Goal: Task Accomplishment & Management: Manage account settings

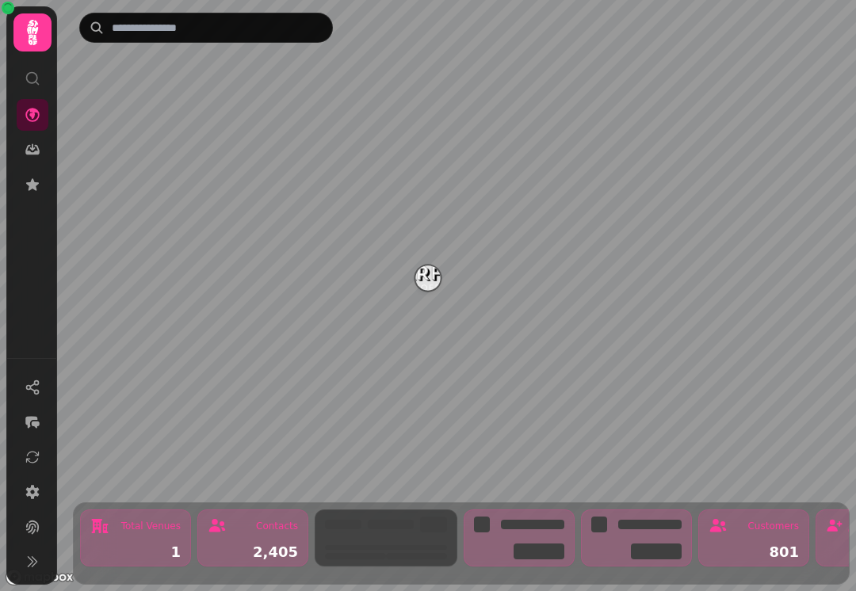
click at [424, 283] on img "Starfish Loves Coffee" at bounding box center [427, 277] width 25 height 25
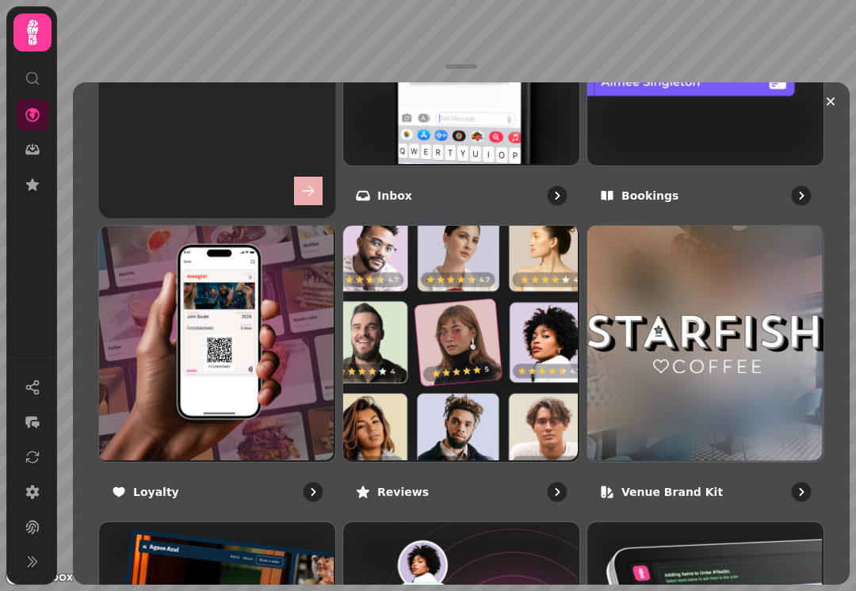
scroll to position [765, 0]
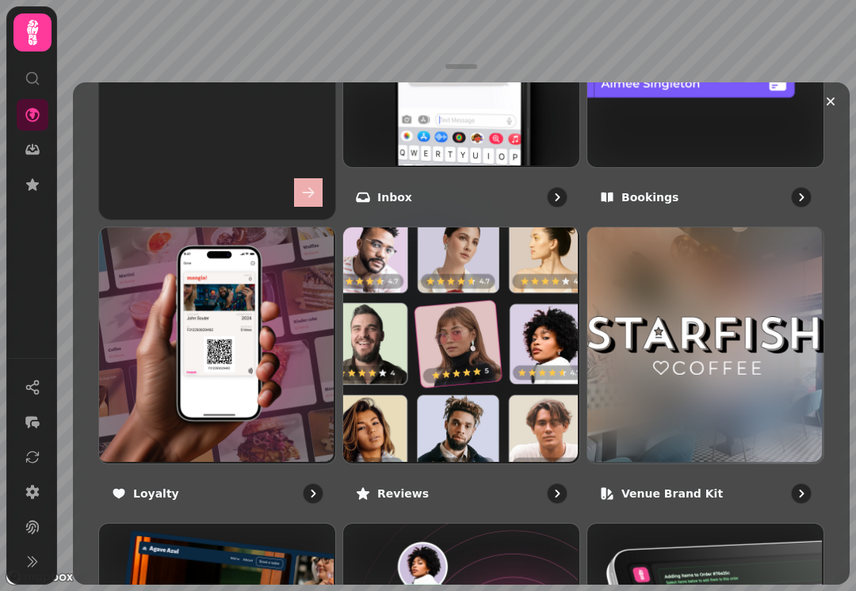
click at [637, 138] on img at bounding box center [704, 47] width 236 height 236
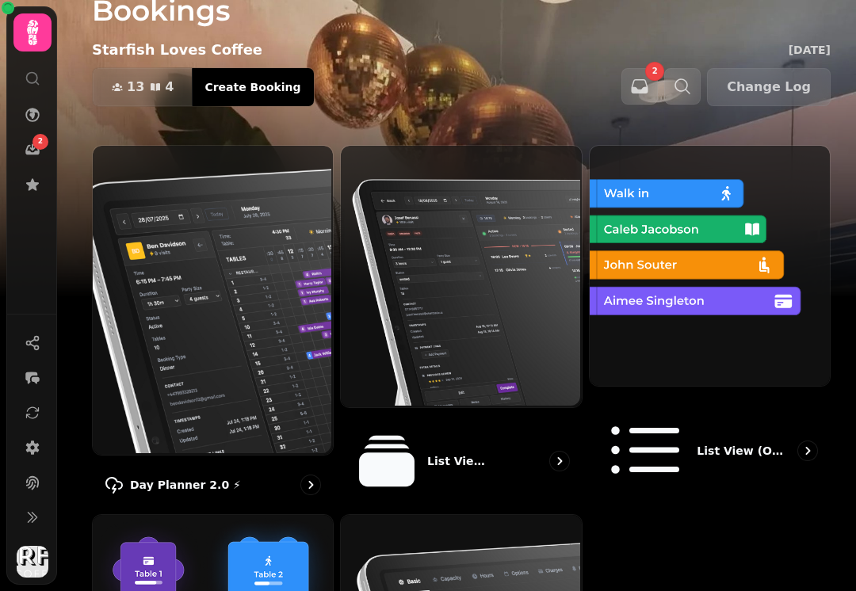
scroll to position [139, 0]
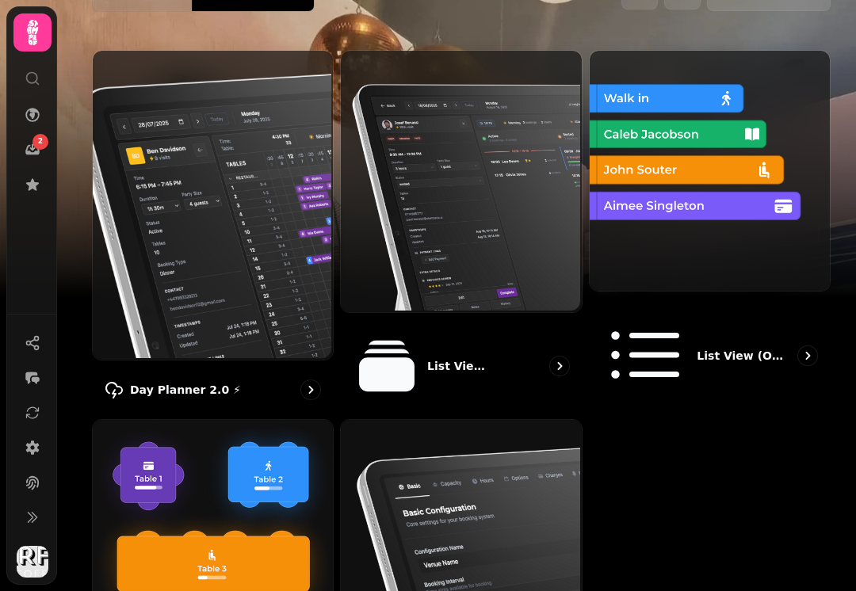
click at [663, 238] on img at bounding box center [708, 169] width 240 height 240
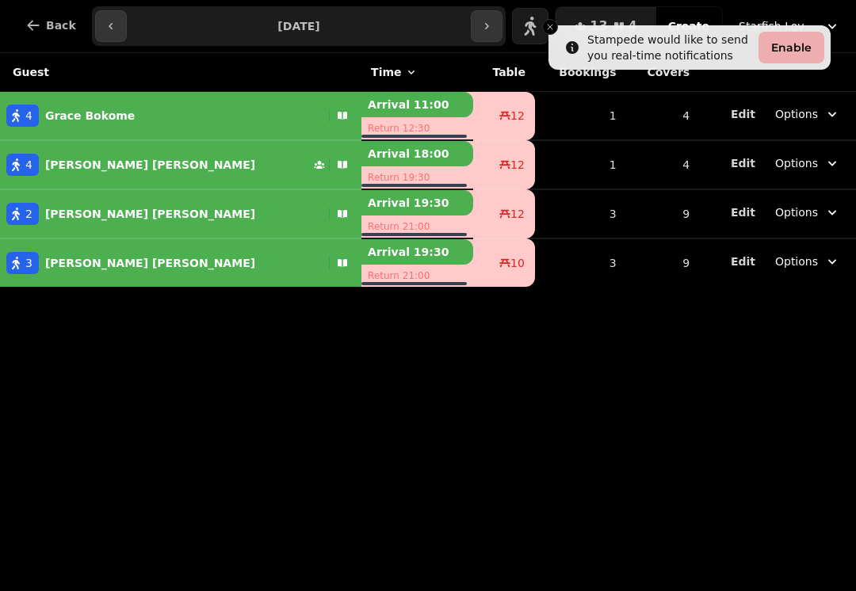
click at [76, 165] on p "[PERSON_NAME]" at bounding box center [150, 165] width 210 height 16
select select "**********"
select select "*"
select select "****"
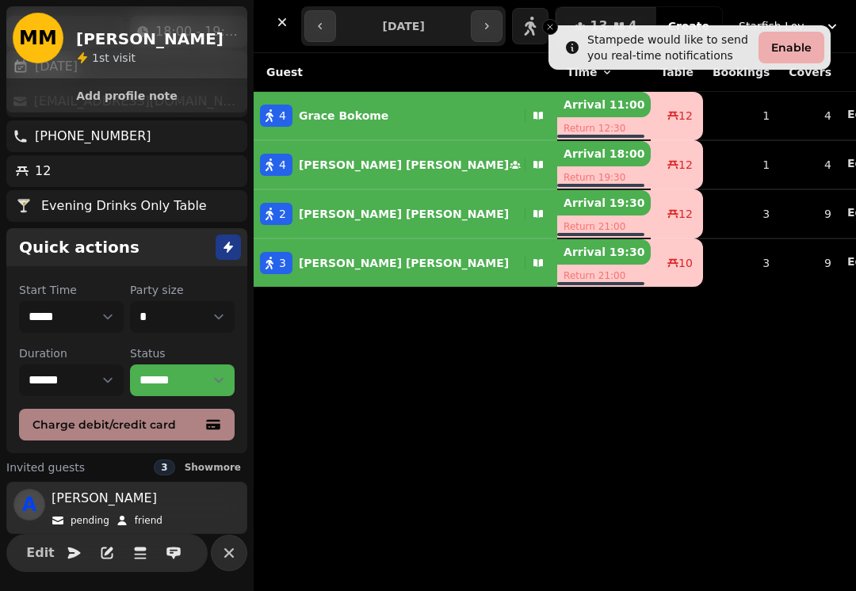
scroll to position [103, 0]
click at [315, 214] on p "[PERSON_NAME]" at bounding box center [404, 214] width 210 height 16
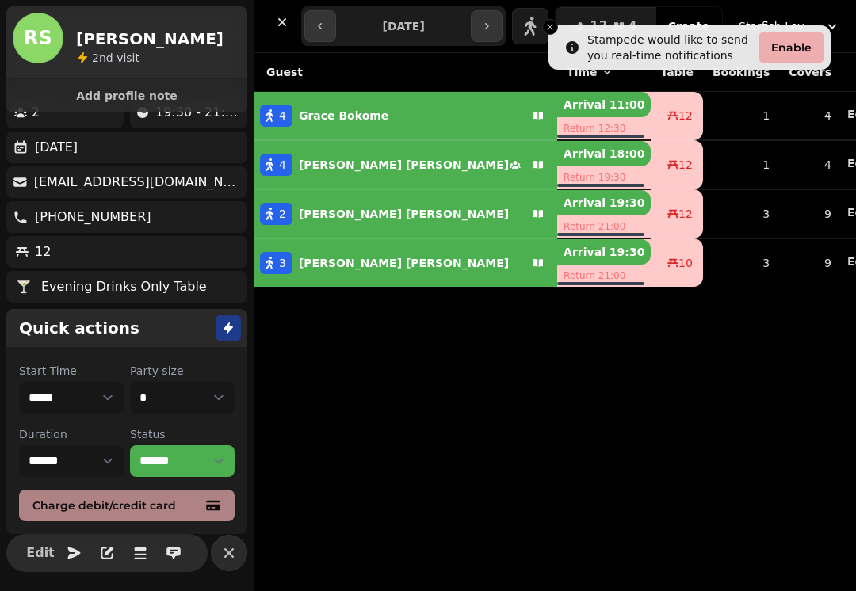
scroll to position [22, 0]
click at [311, 263] on p "[PERSON_NAME]" at bounding box center [404, 263] width 210 height 16
click at [334, 124] on div "[PERSON_NAME]" at bounding box center [340, 116] width 96 height 22
